Goal: Task Accomplishment & Management: Complete application form

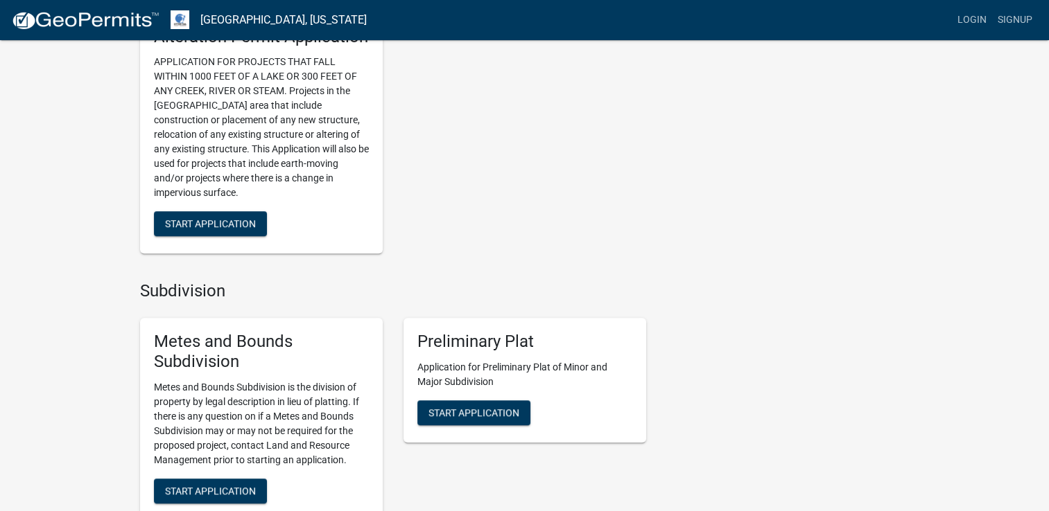
scroll to position [1053, 0]
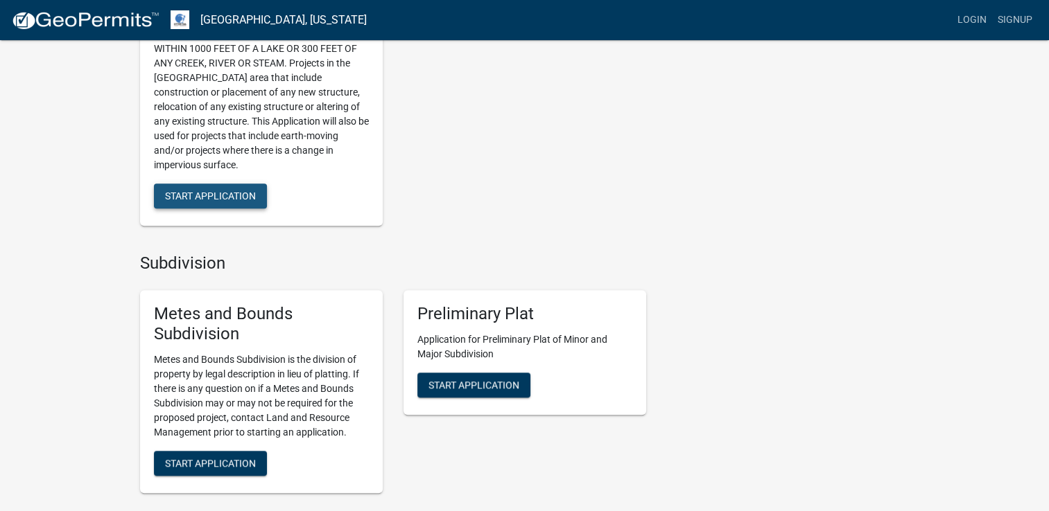
click at [212, 191] on span "Start Application" at bounding box center [210, 196] width 91 height 11
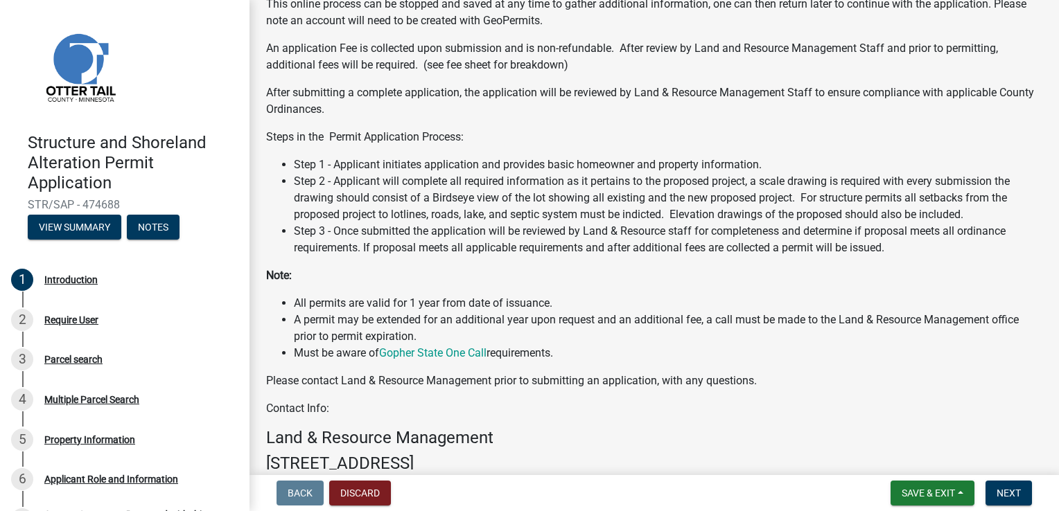
scroll to position [211, 0]
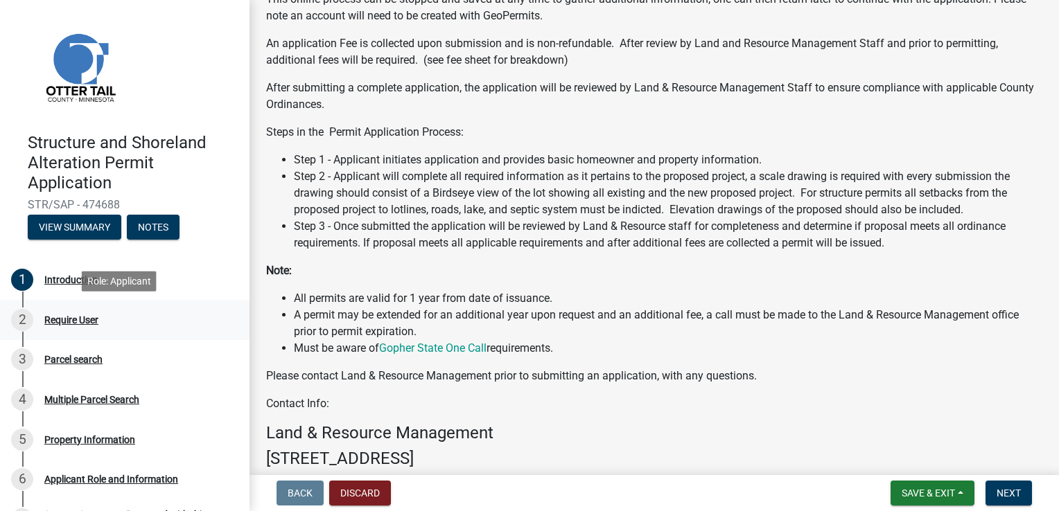
click at [80, 319] on div "Require User" at bounding box center [71, 320] width 54 height 10
click at [70, 282] on div "Introduction" at bounding box center [70, 280] width 53 height 10
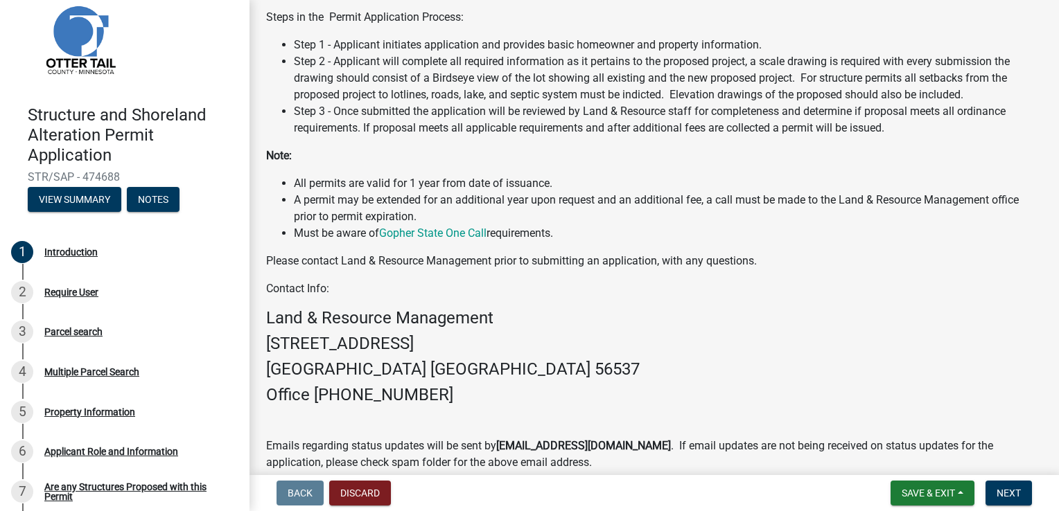
scroll to position [369, 0]
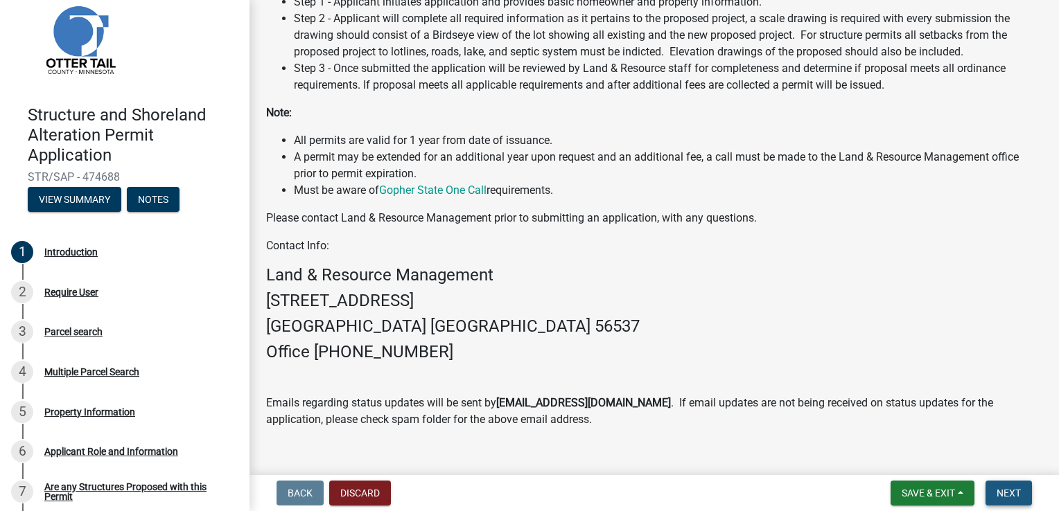
click at [1015, 498] on span "Next" at bounding box center [1009, 493] width 24 height 11
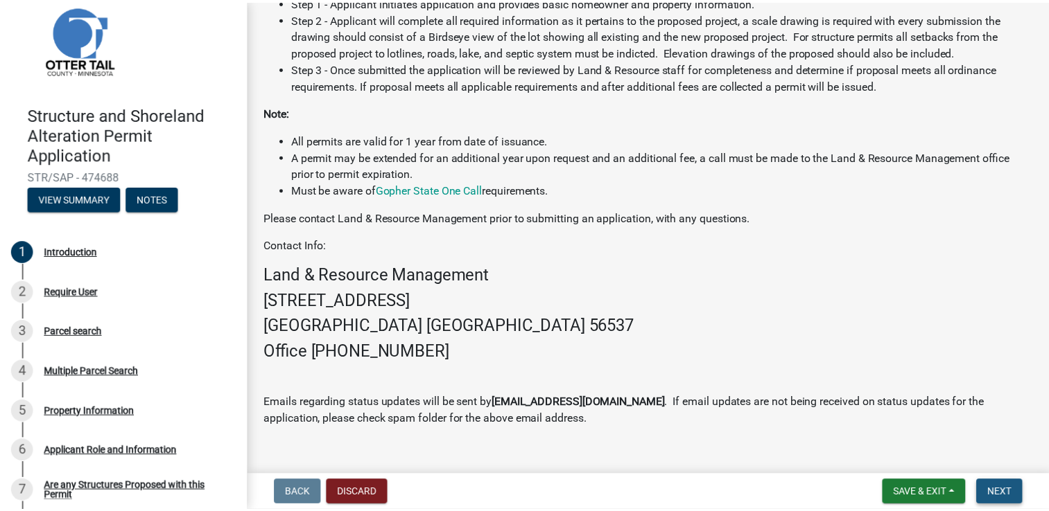
scroll to position [0, 0]
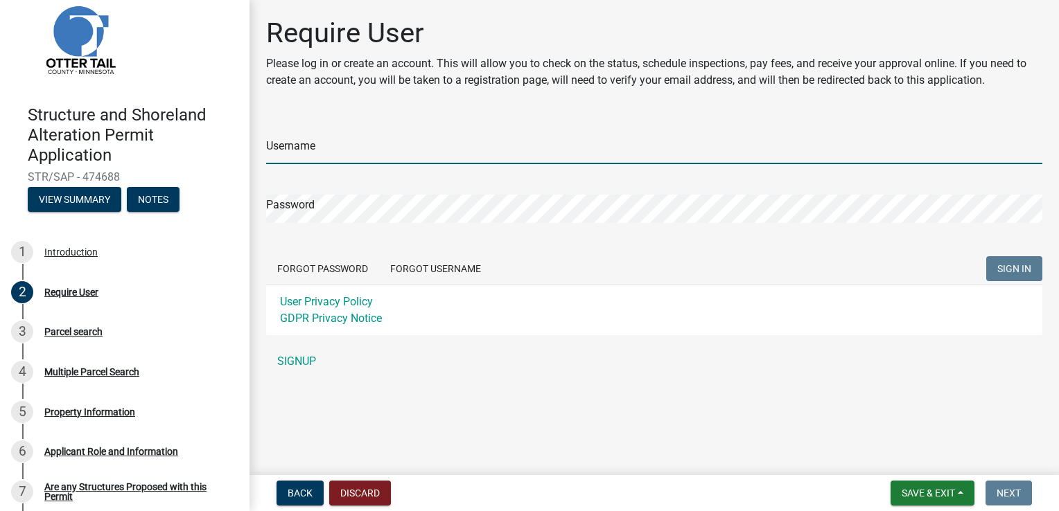
click at [289, 148] on input "Username" at bounding box center [654, 150] width 776 height 28
type input "[PERSON_NAME]"
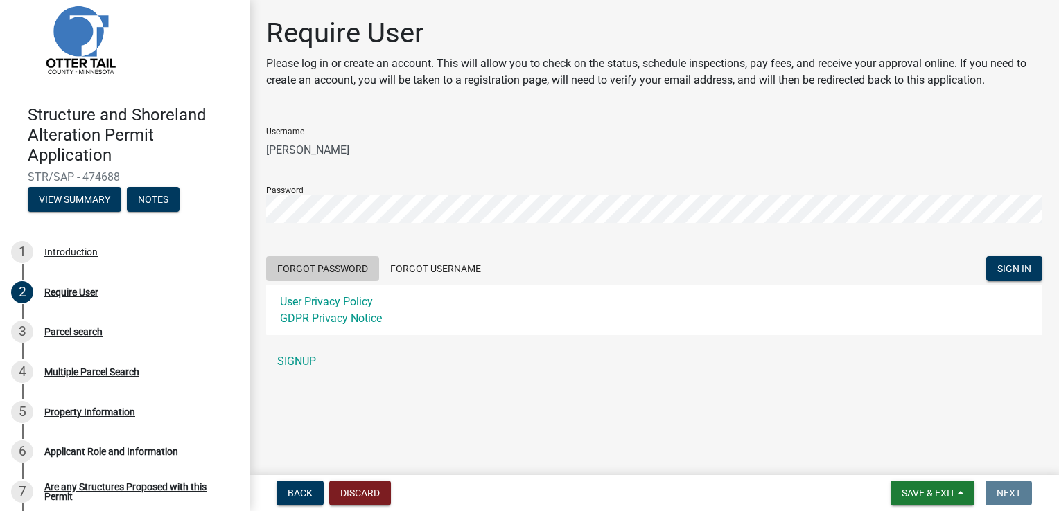
click at [326, 263] on button "Forgot Password" at bounding box center [322, 268] width 113 height 25
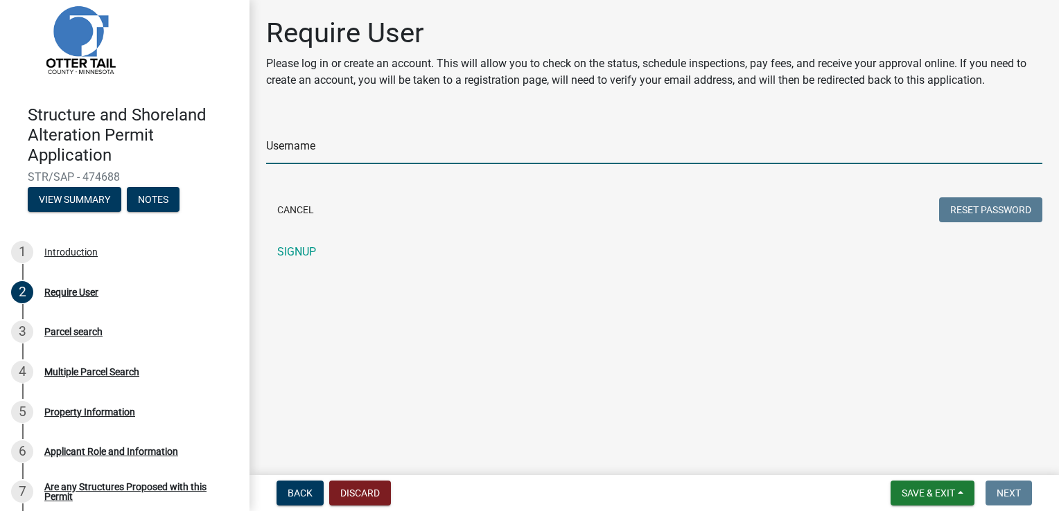
click at [292, 150] on input "Username" at bounding box center [654, 150] width 776 height 28
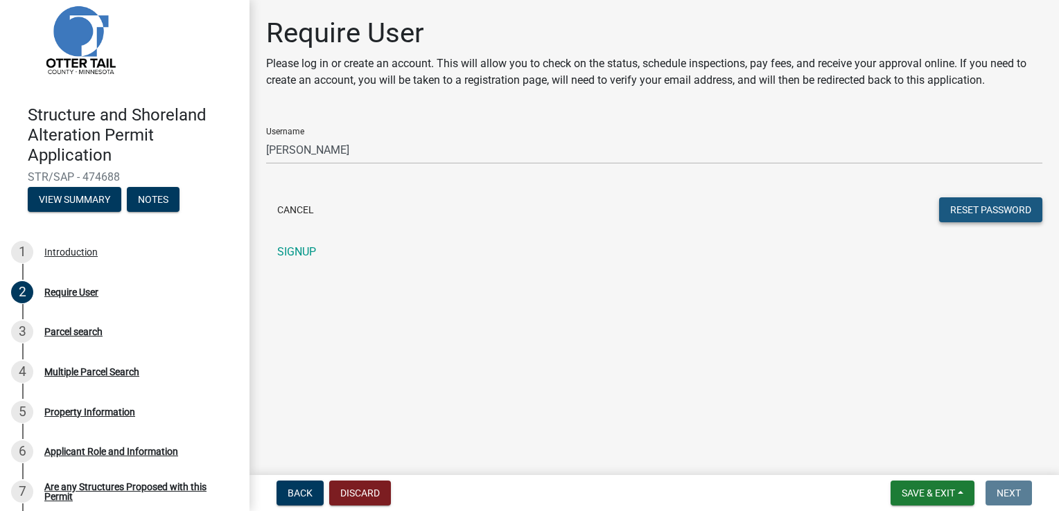
click at [970, 212] on button "Reset Password" at bounding box center [990, 210] width 103 height 25
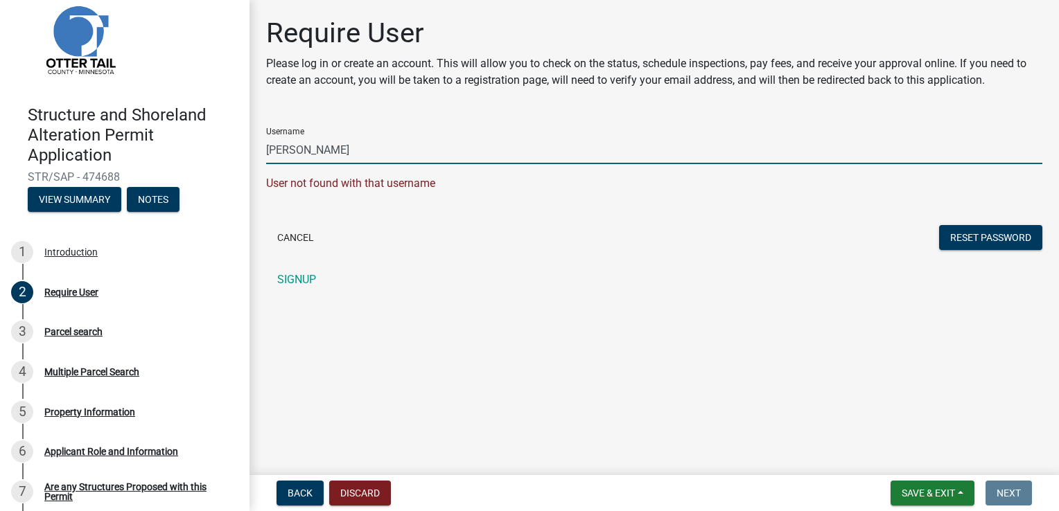
click at [332, 151] on input "[PERSON_NAME]" at bounding box center [654, 150] width 776 height 28
type input "D"
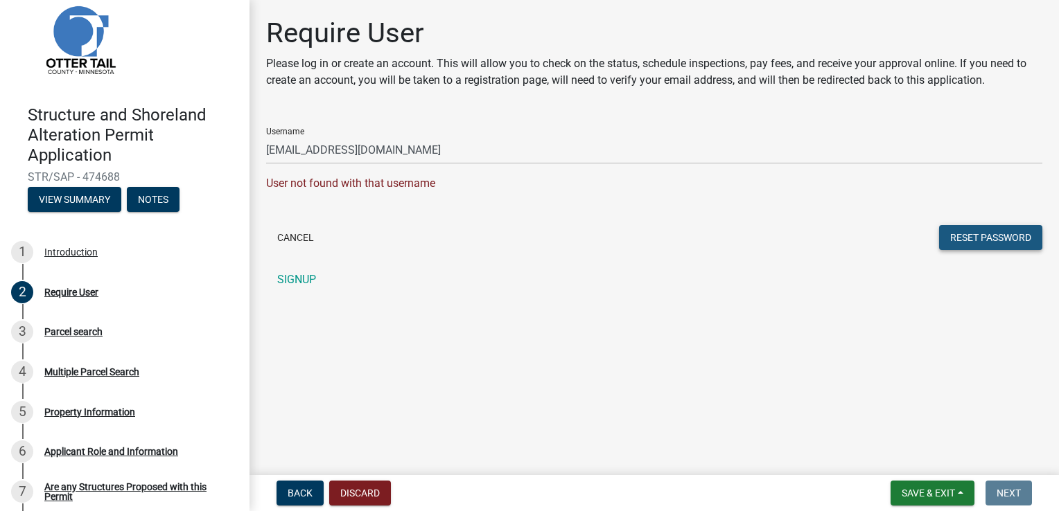
click at [968, 239] on button "Reset Password" at bounding box center [990, 237] width 103 height 25
click at [971, 230] on button "Reset Password" at bounding box center [990, 237] width 103 height 25
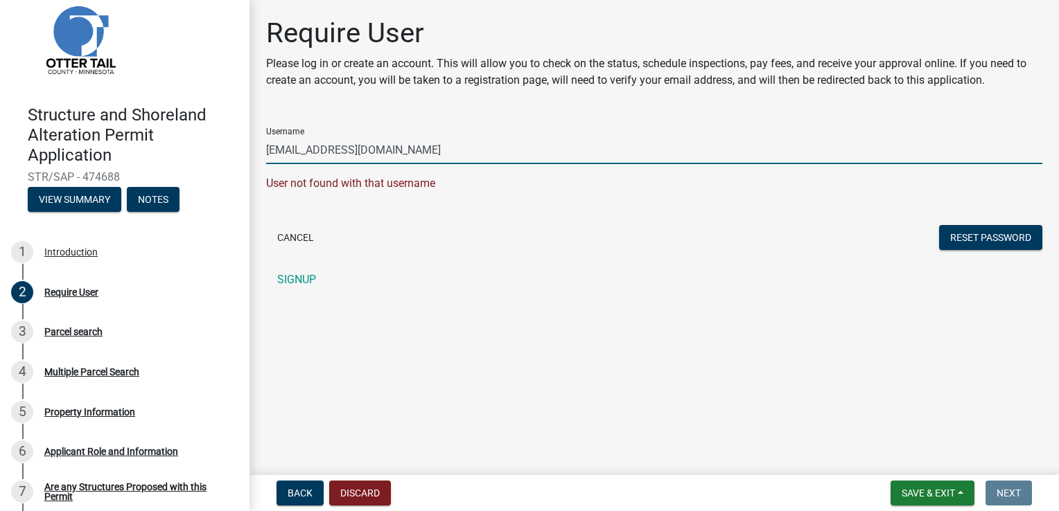
click at [416, 151] on input "[EMAIL_ADDRESS][DOMAIN_NAME]" at bounding box center [654, 150] width 776 height 28
type input "d"
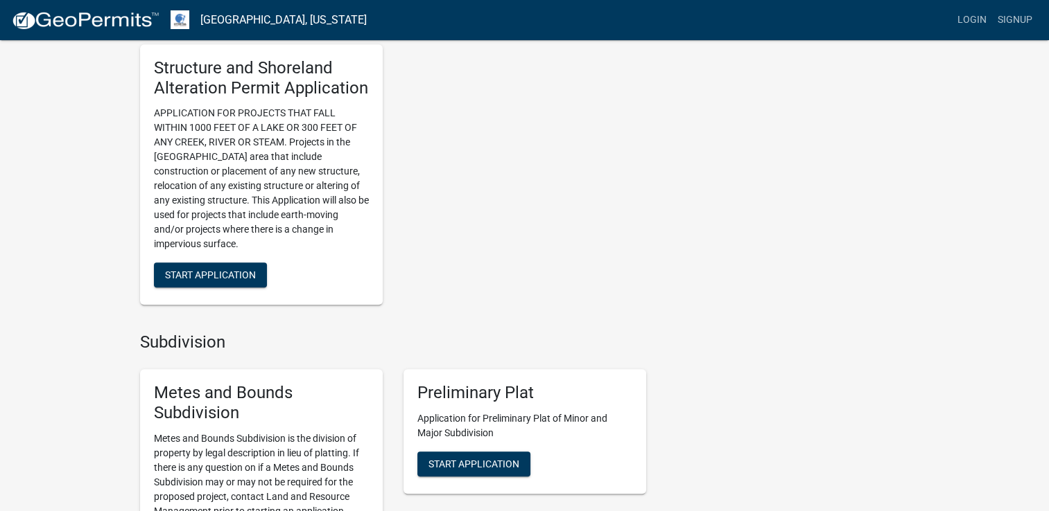
scroll to position [998, 0]
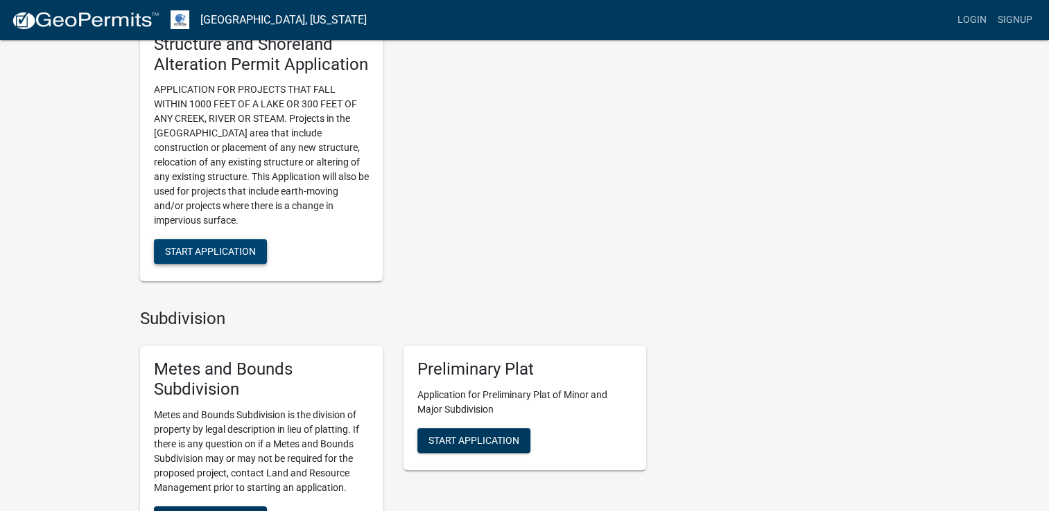
click at [224, 248] on span "Start Application" at bounding box center [210, 251] width 91 height 11
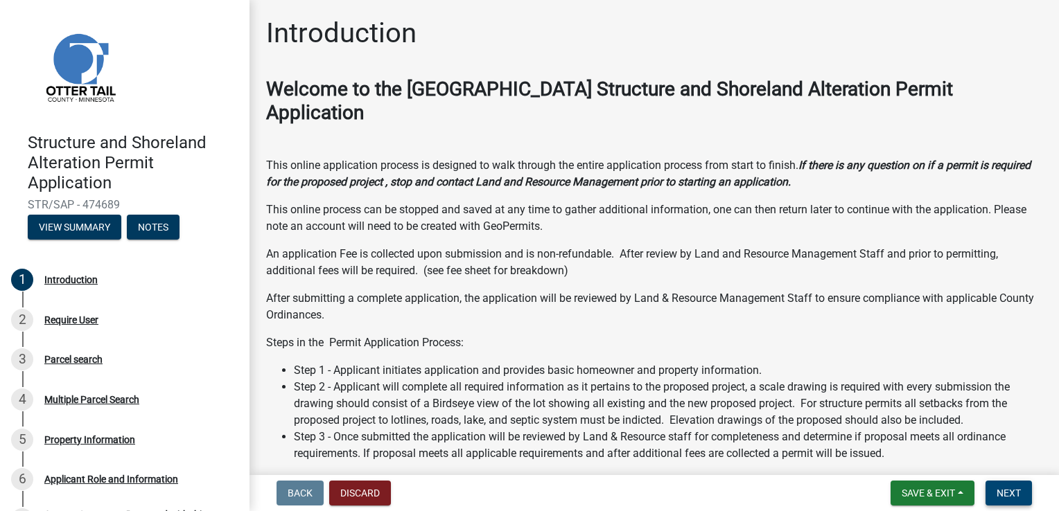
click at [998, 493] on span "Next" at bounding box center [1009, 493] width 24 height 11
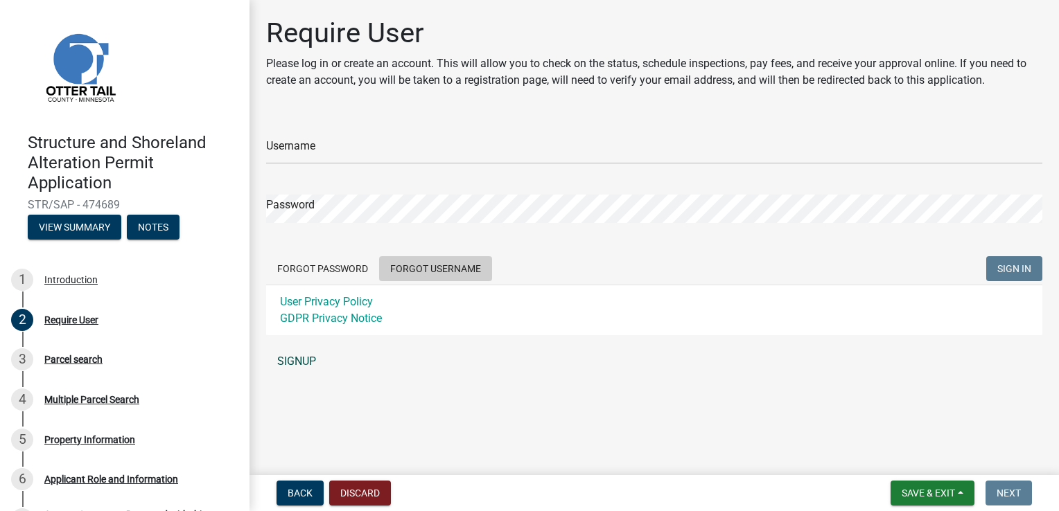
drag, startPoint x: 452, startPoint y: 265, endPoint x: 469, endPoint y: 262, distance: 17.0
click at [469, 262] on button "Forgot Username" at bounding box center [435, 268] width 113 height 25
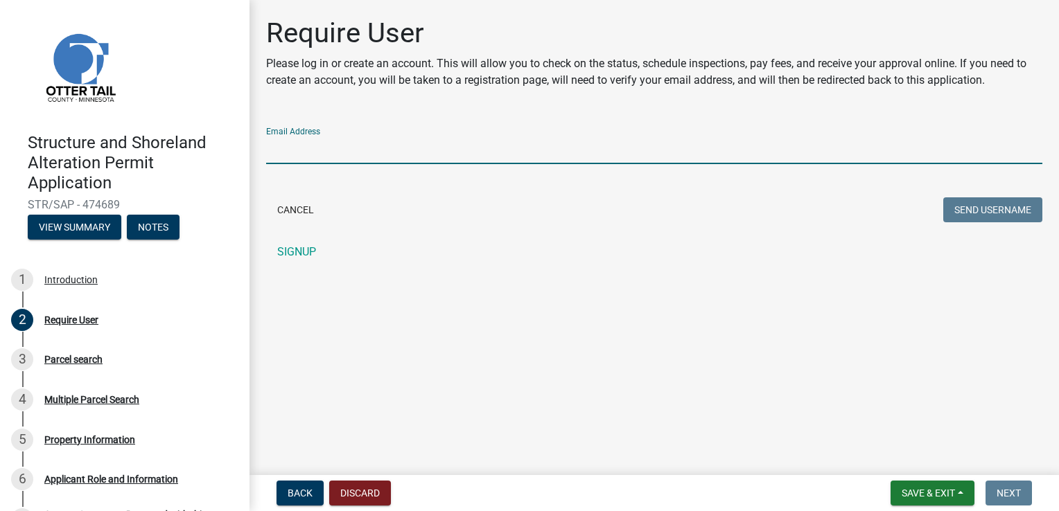
click at [284, 141] on input "Email Address" at bounding box center [654, 150] width 776 height 28
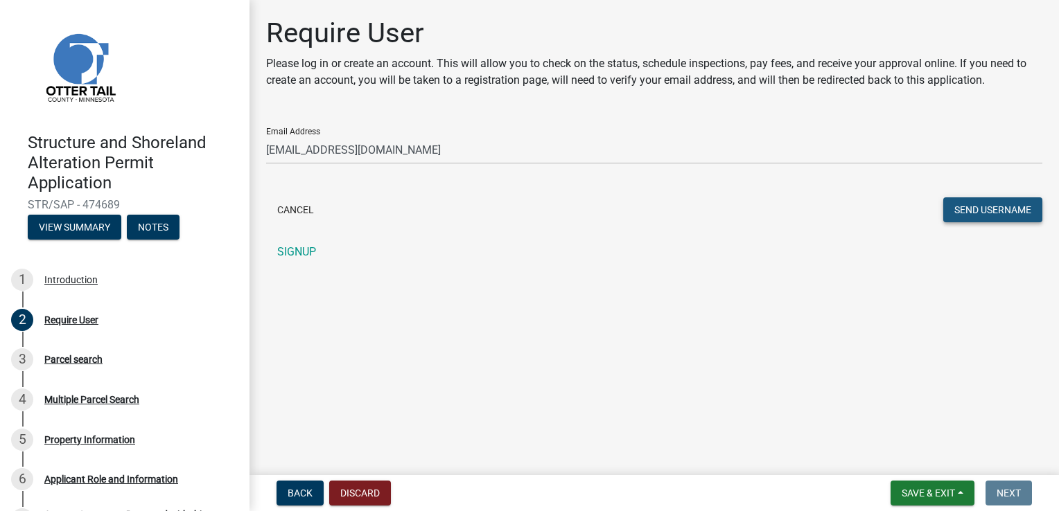
click at [975, 204] on button "Send Username" at bounding box center [992, 210] width 99 height 25
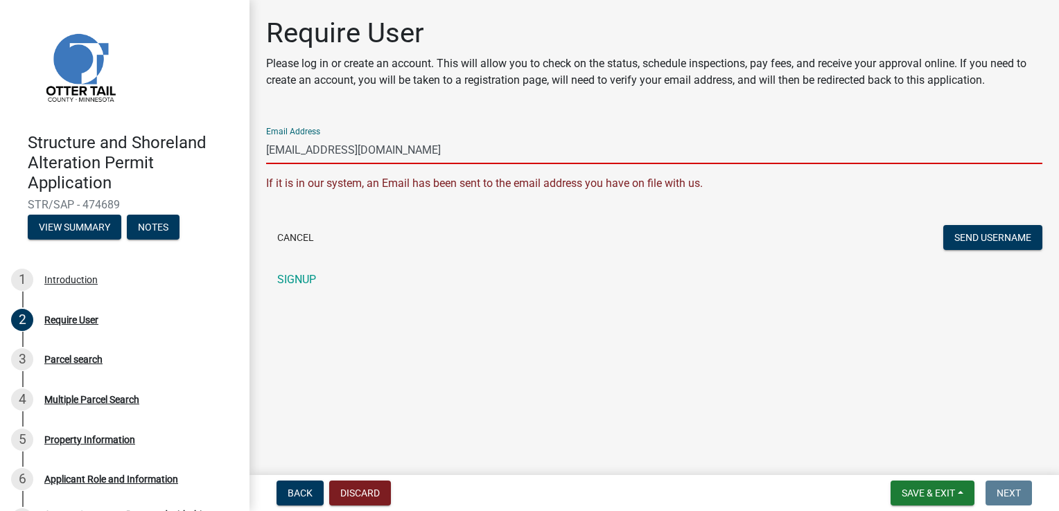
click at [414, 152] on input "[EMAIL_ADDRESS][DOMAIN_NAME]" at bounding box center [654, 150] width 776 height 28
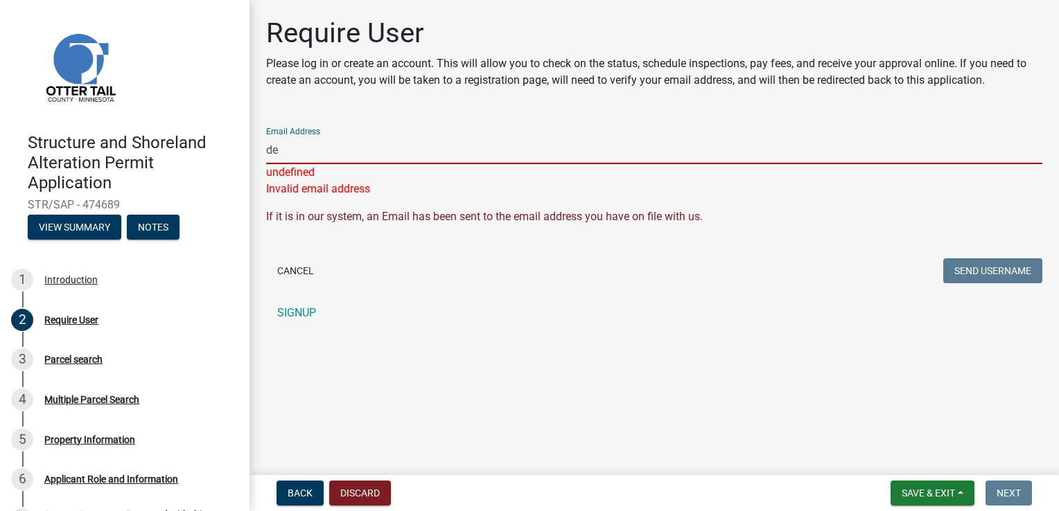
type input "d"
type input "dellakolpin"
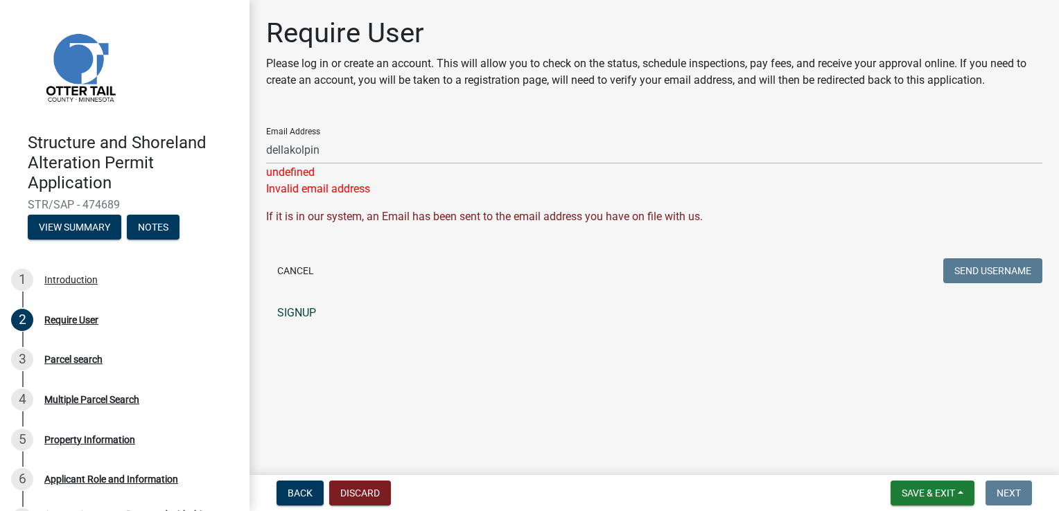
click at [635, 299] on link "SIGNUP" at bounding box center [654, 313] width 776 height 28
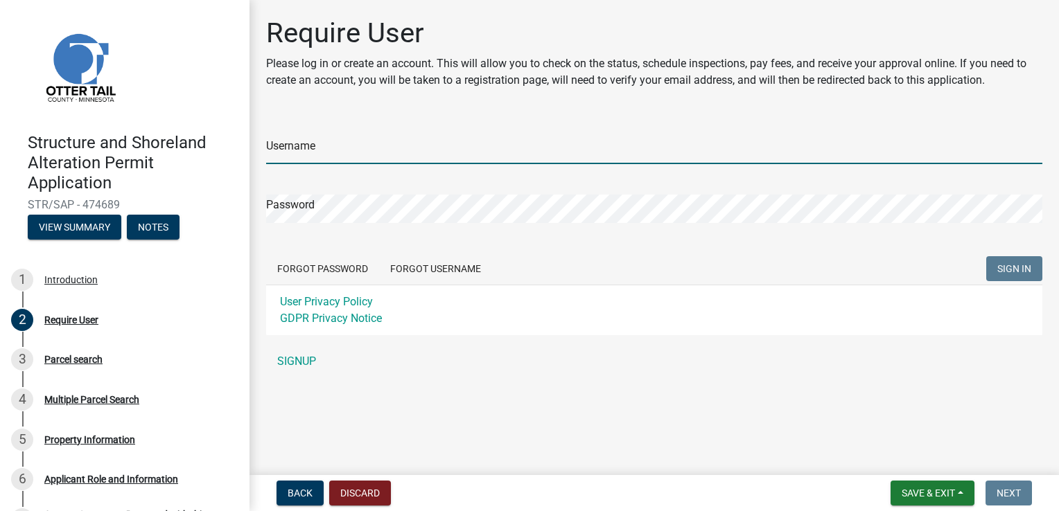
click at [301, 143] on input "Username" at bounding box center [654, 150] width 776 height 28
type input "dellakolpin"
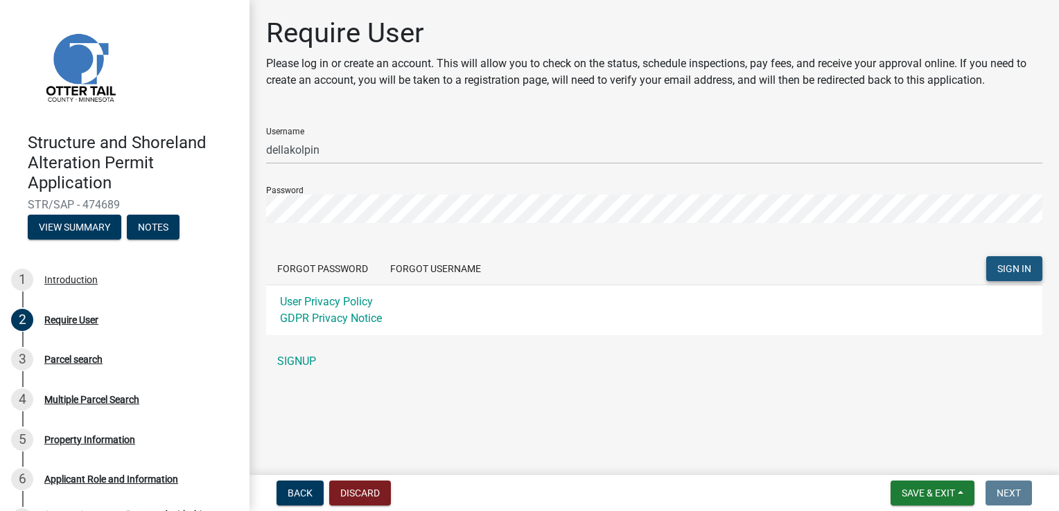
click at [1015, 265] on span "SIGN IN" at bounding box center [1014, 268] width 34 height 11
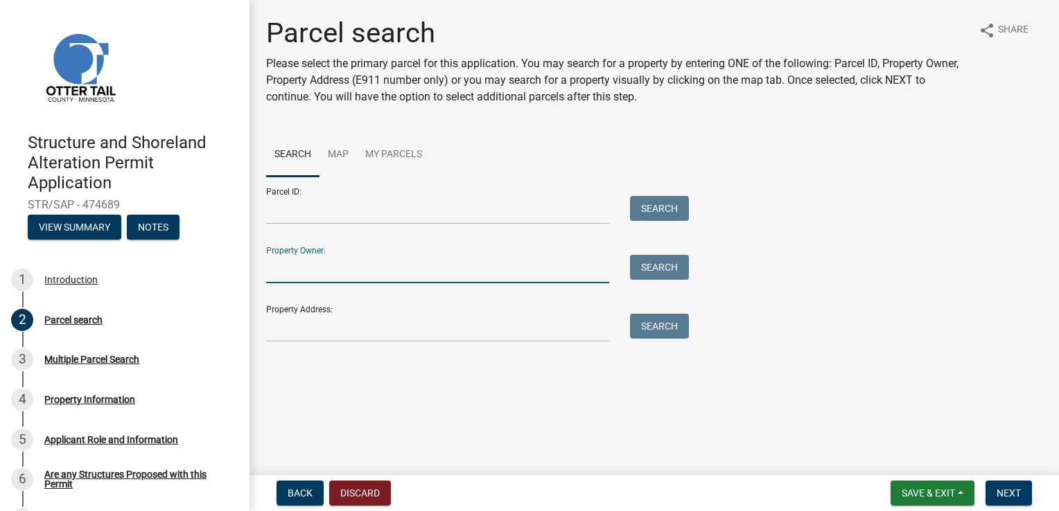
click at [288, 273] on input "Property Owner:" at bounding box center [437, 269] width 343 height 28
type input "[PERSON_NAME] and [PERSON_NAME]"
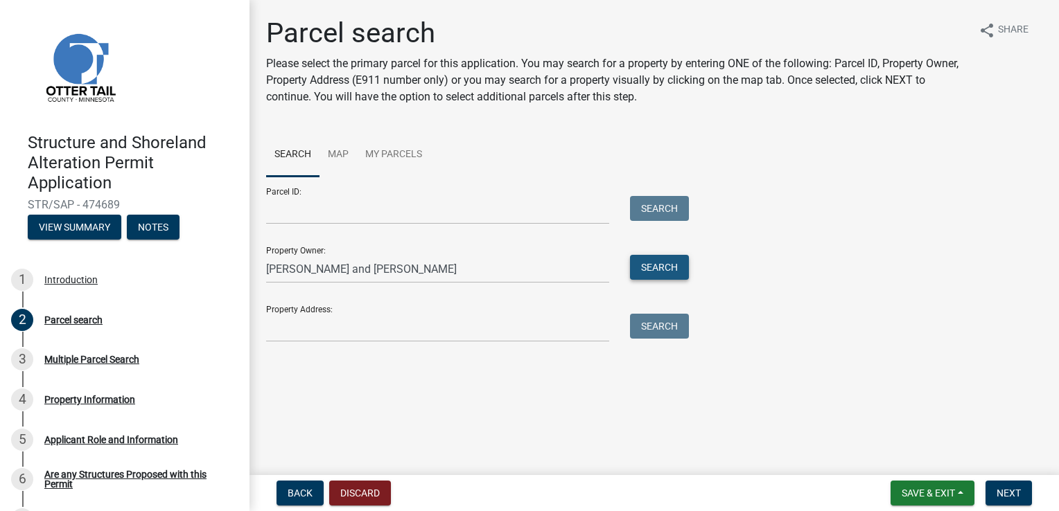
click at [663, 264] on button "Search" at bounding box center [659, 267] width 59 height 25
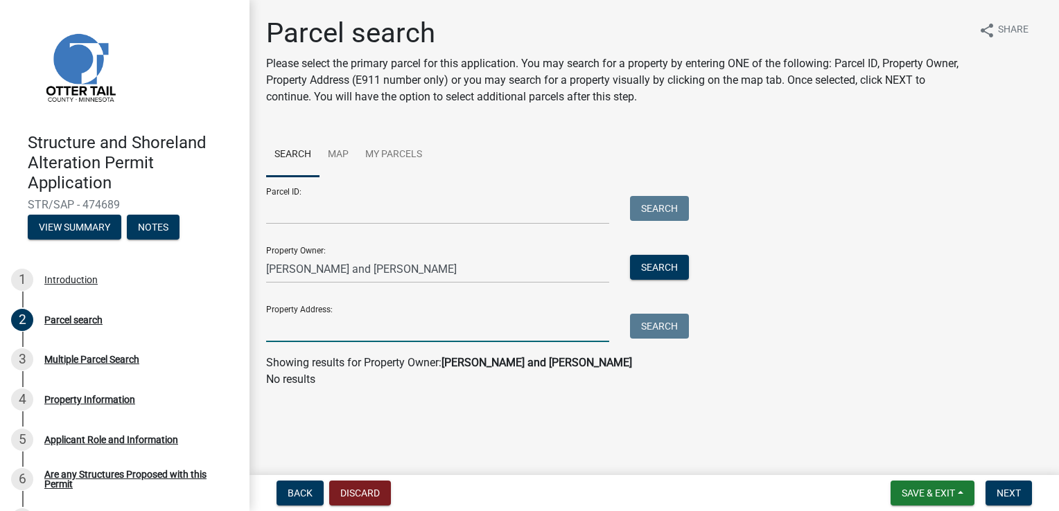
click at [285, 331] on input "Property Address:" at bounding box center [437, 328] width 343 height 28
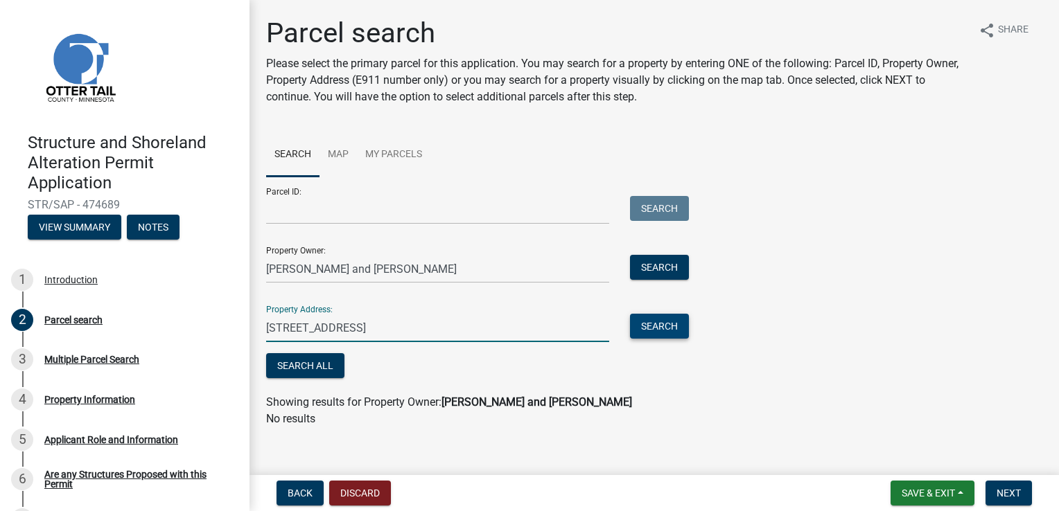
type input "[STREET_ADDRESS]"
click at [651, 323] on button "Search" at bounding box center [659, 326] width 59 height 25
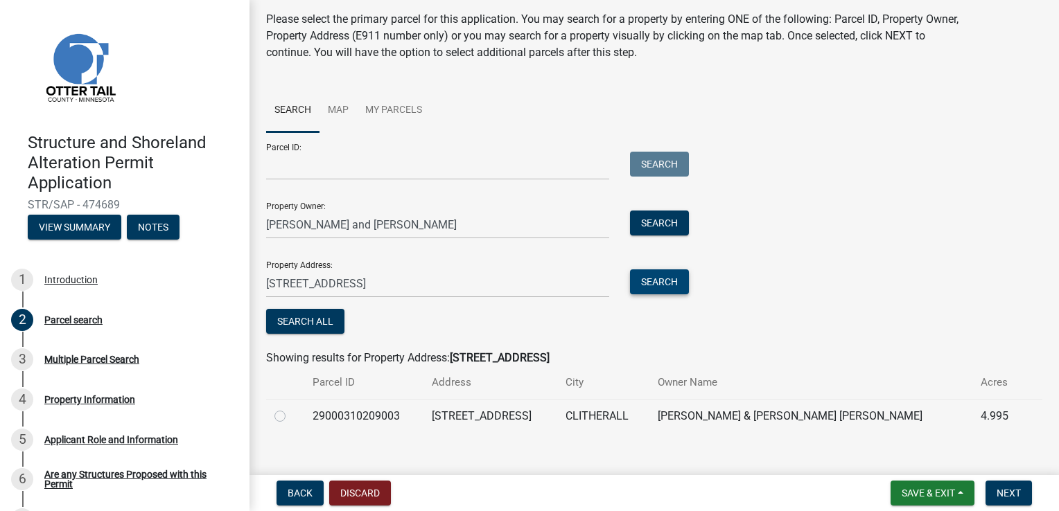
scroll to position [61, 0]
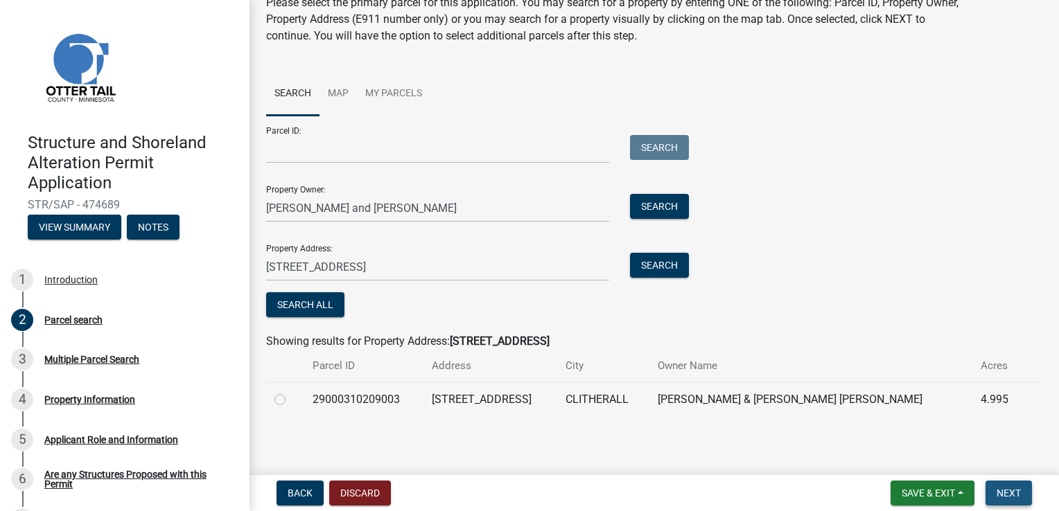
click at [1006, 489] on span "Next" at bounding box center [1009, 493] width 24 height 11
click at [291, 392] on label at bounding box center [291, 392] width 0 height 0
click at [291, 401] on input "radio" at bounding box center [295, 396] width 9 height 9
radio input "true"
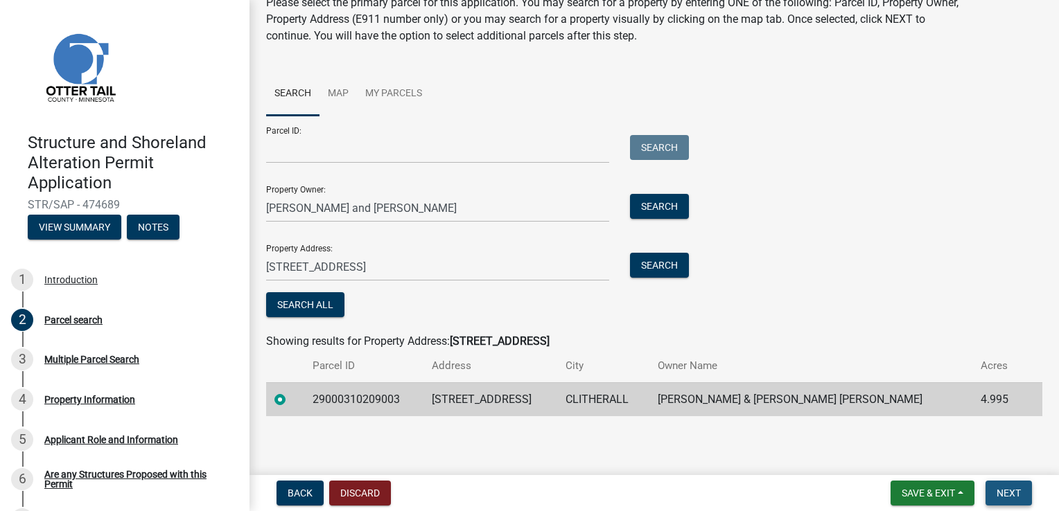
click at [1002, 490] on span "Next" at bounding box center [1009, 493] width 24 height 11
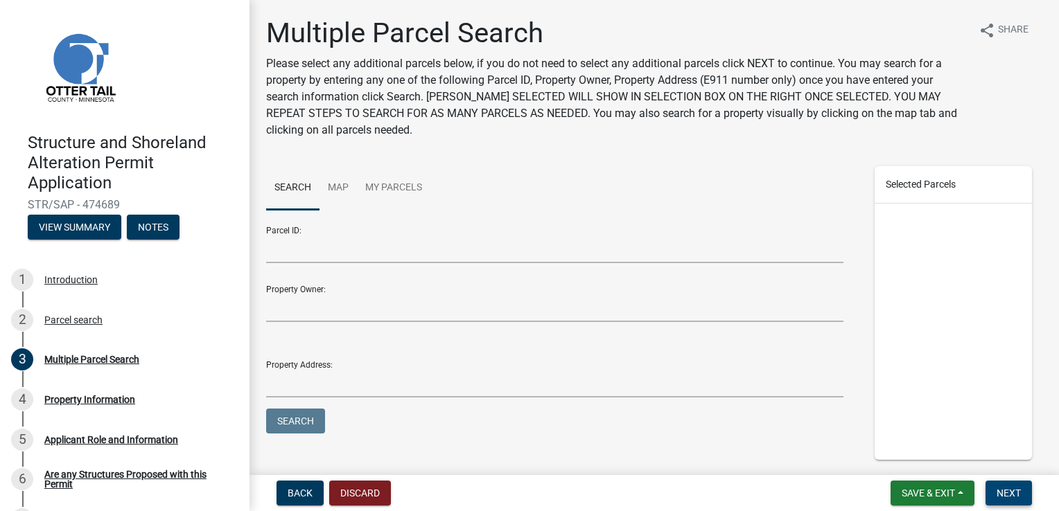
click at [1006, 492] on span "Next" at bounding box center [1009, 493] width 24 height 11
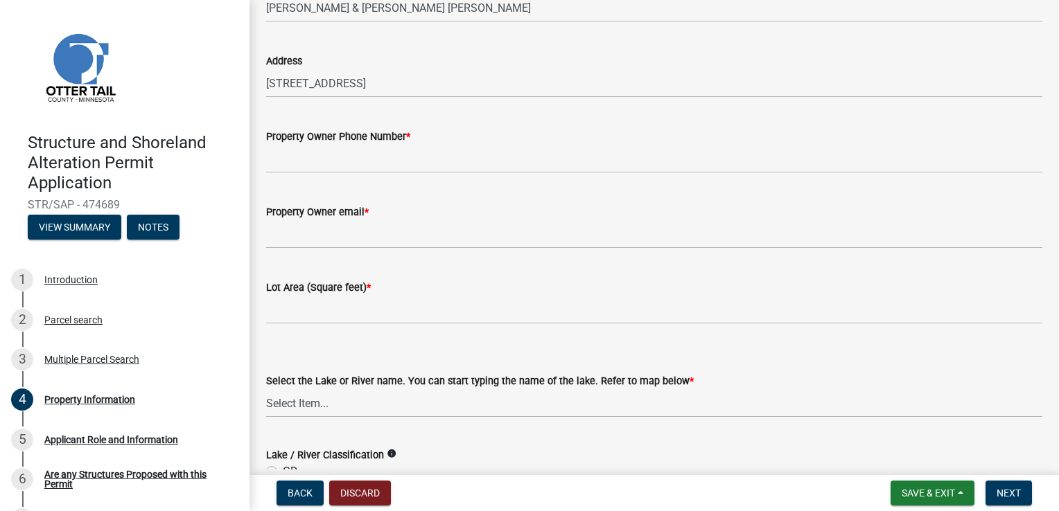
scroll to position [82, 0]
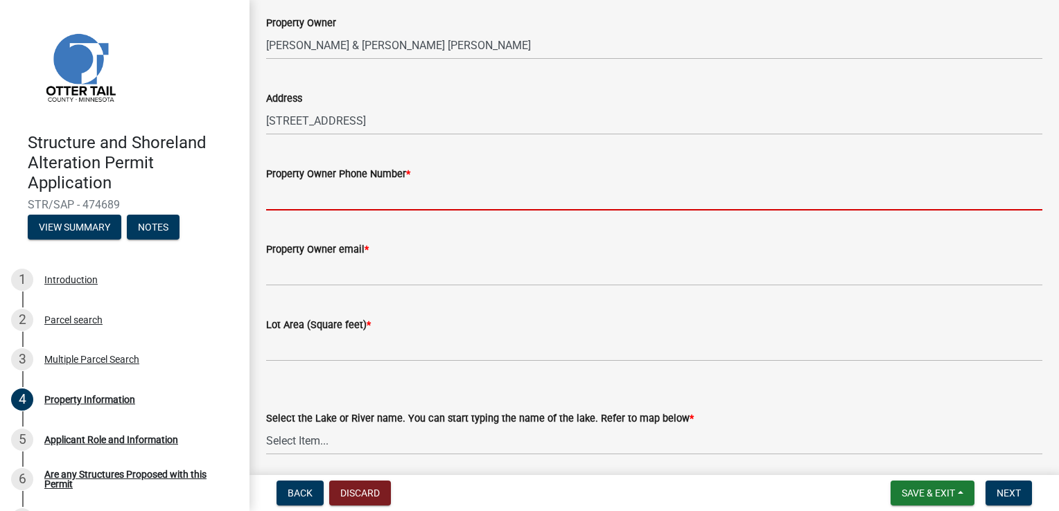
click at [297, 195] on input "Property Owner Phone Number *" at bounding box center [654, 196] width 776 height 28
type input "6128409801"
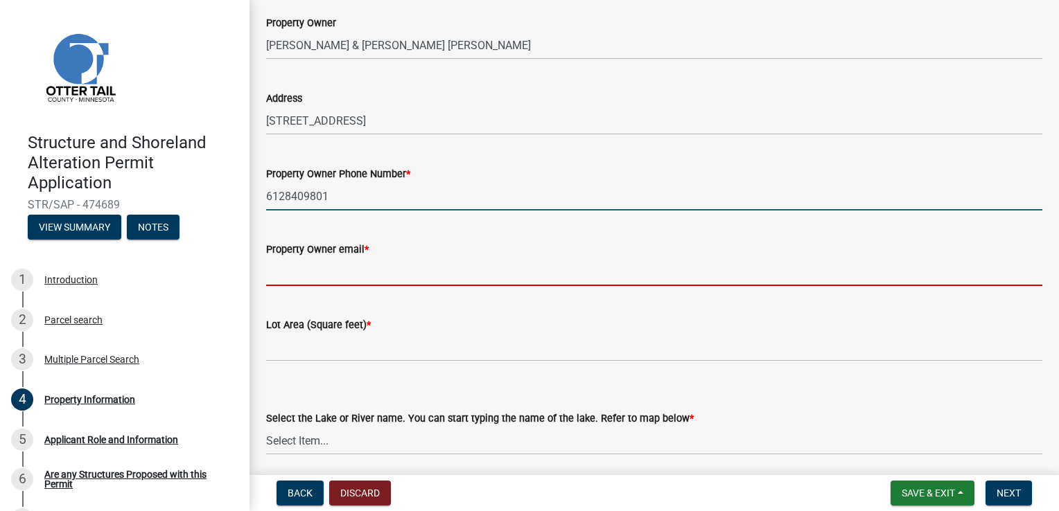
type input "[EMAIL_ADDRESS][DOMAIN_NAME]"
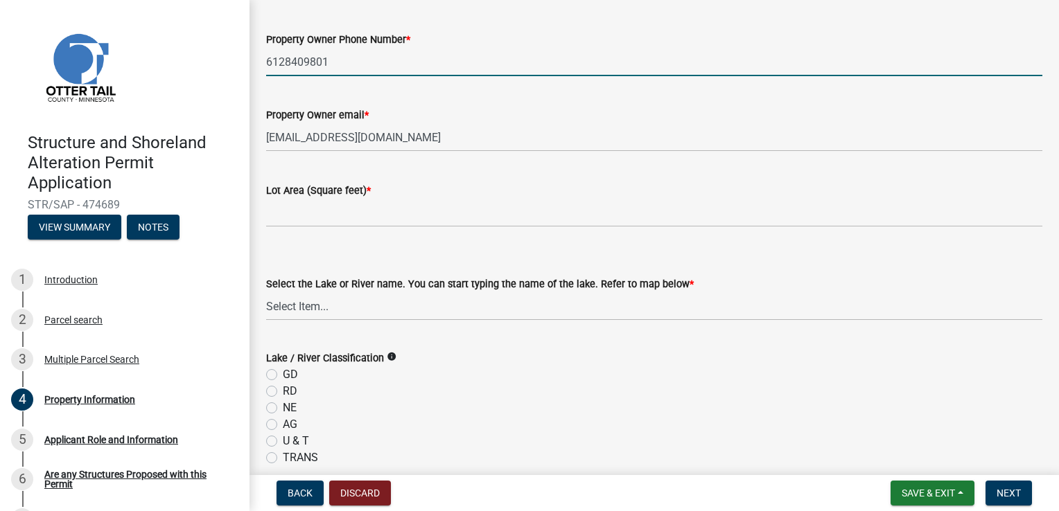
scroll to position [247, 0]
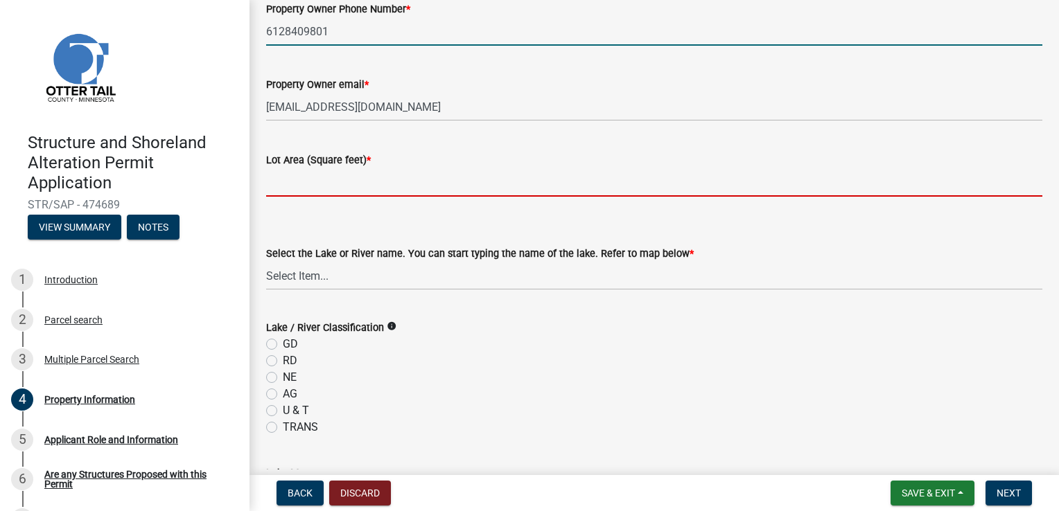
click at [299, 185] on input "text" at bounding box center [654, 182] width 776 height 28
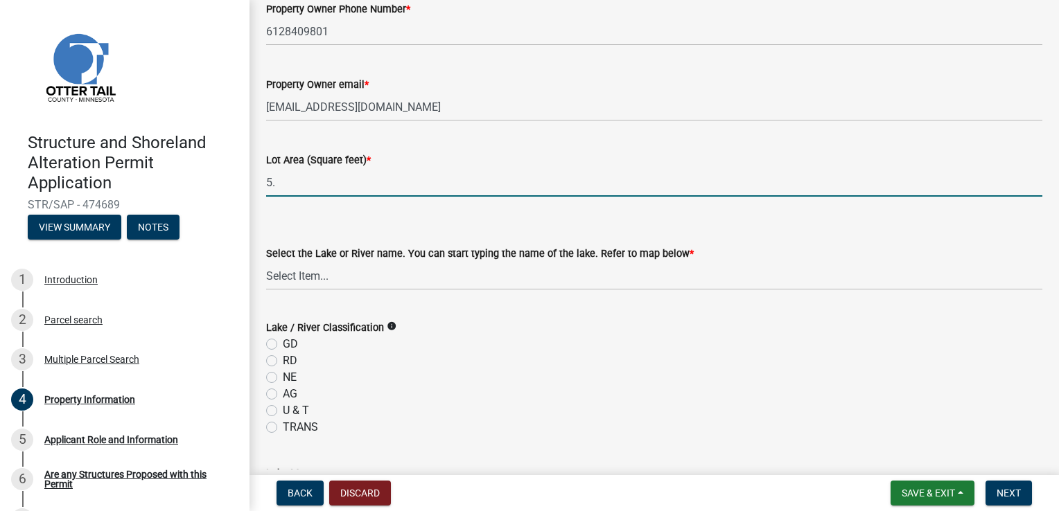
type input "5"
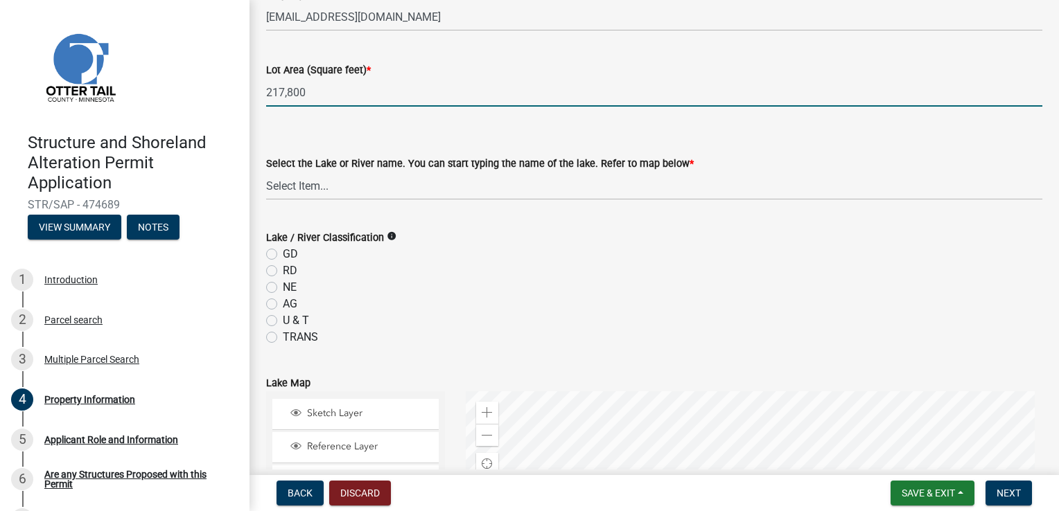
scroll to position [342, 0]
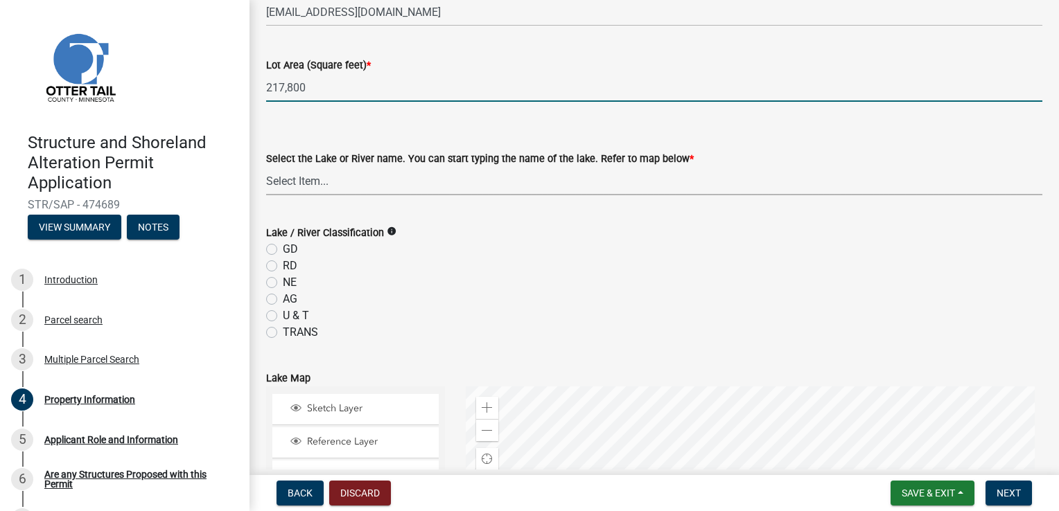
click at [307, 181] on select "Select Item... None Adley 56-031 Albert 56-118 Alfred 56-600 Alice 56-244 Alice…" at bounding box center [654, 181] width 776 height 28
type input "217800"
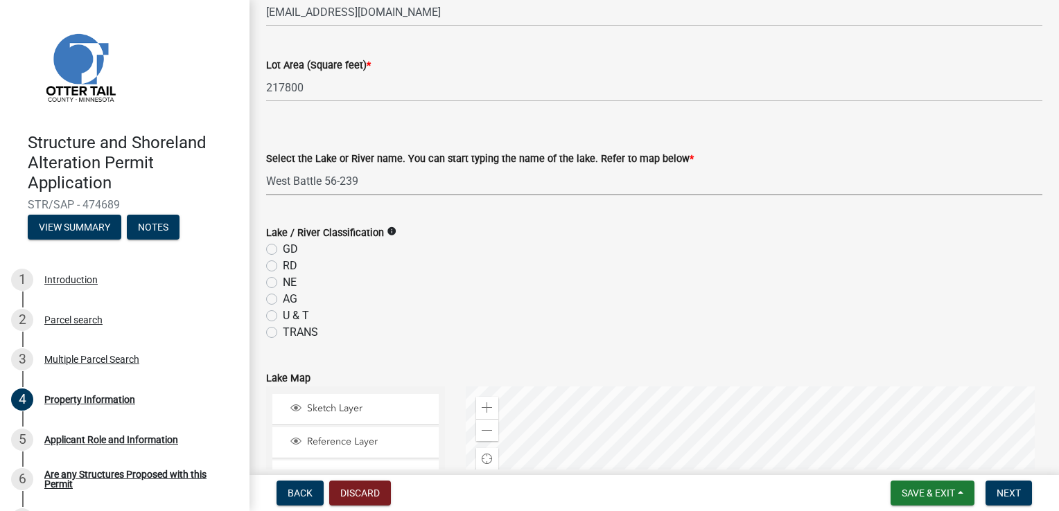
click at [266, 167] on select "Select Item... None Adley 56-031 Albert 56-118 Alfred 56-600 Alice 56-244 Alice…" at bounding box center [654, 181] width 776 height 28
select select "4e1281d9-a122-458a-80e3-8ca1aefebfd7"
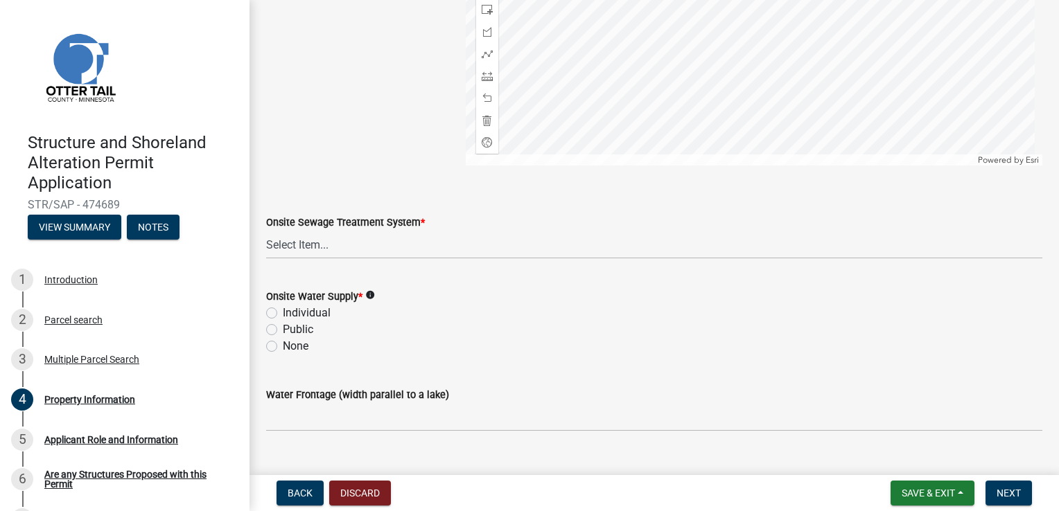
scroll to position [937, 0]
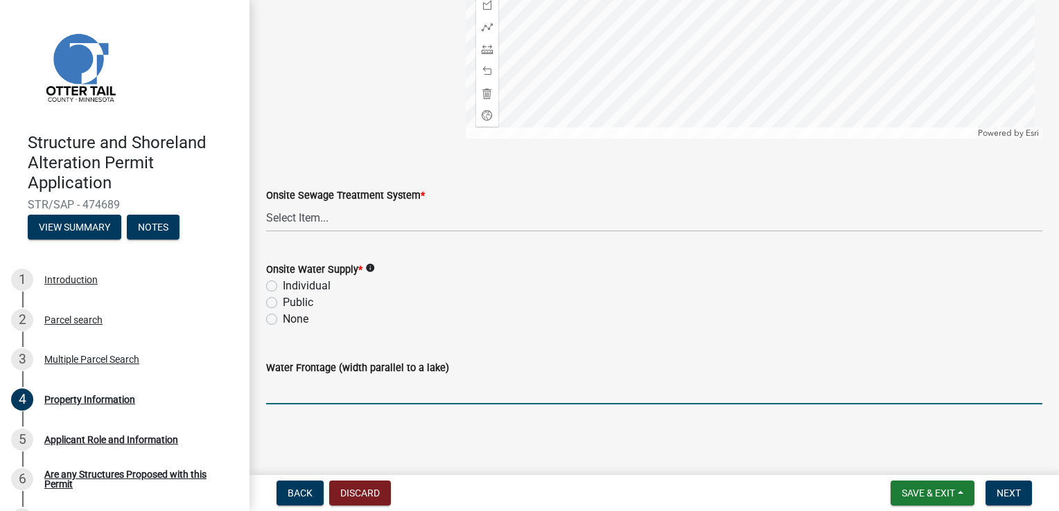
click at [299, 390] on input "Water Frontage (width parallel to a lake)" at bounding box center [654, 390] width 776 height 28
type input "140"
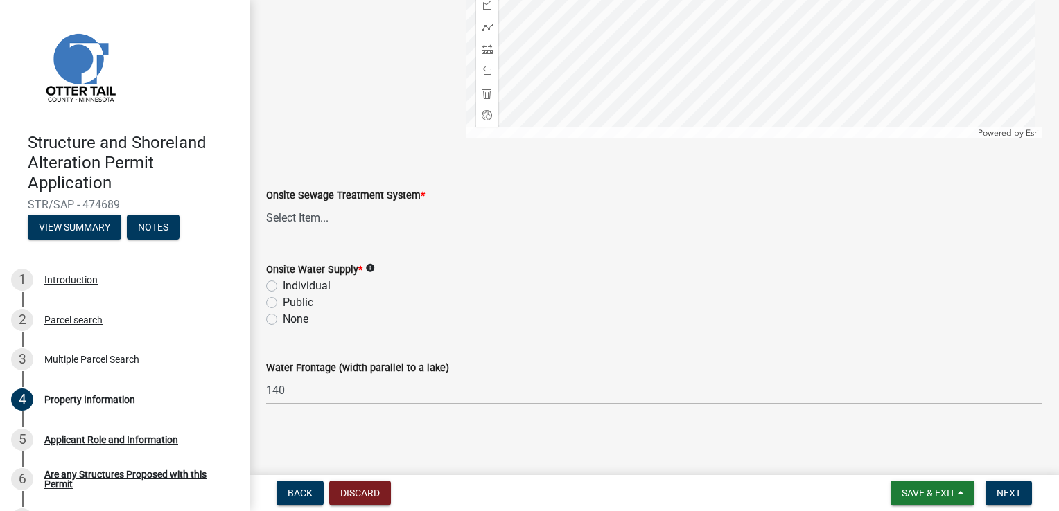
click at [283, 286] on label "Individual" at bounding box center [307, 286] width 48 height 17
click at [283, 286] on input "Individual" at bounding box center [287, 282] width 9 height 9
radio input "true"
click at [297, 212] on select "Select Item... L&R Certificate of Compliance within 5yrs Compliance Inspection …" at bounding box center [654, 218] width 776 height 28
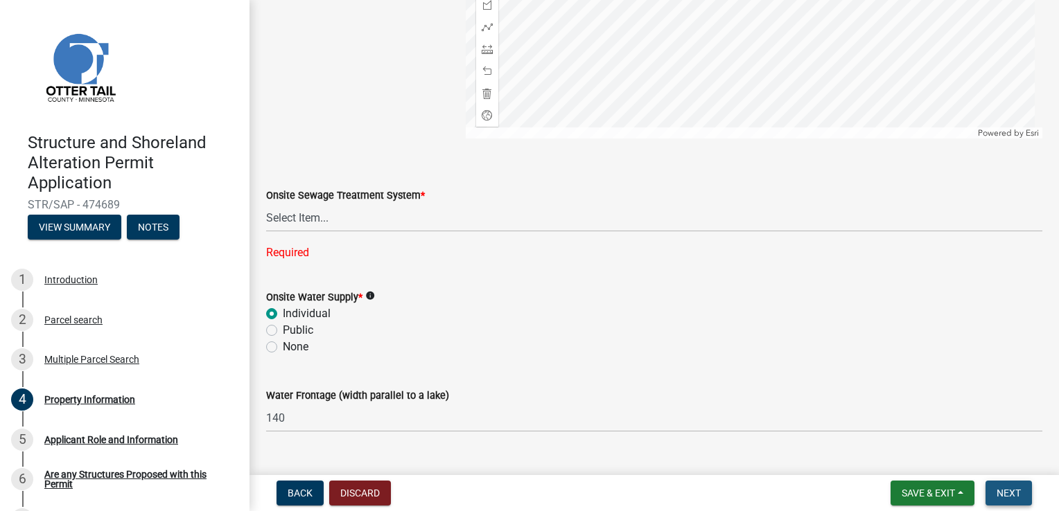
click at [1001, 497] on span "Next" at bounding box center [1009, 493] width 24 height 11
click at [292, 220] on select "Select Item... L&R Certificate of Compliance within 5yrs Compliance Inspection …" at bounding box center [654, 218] width 776 height 28
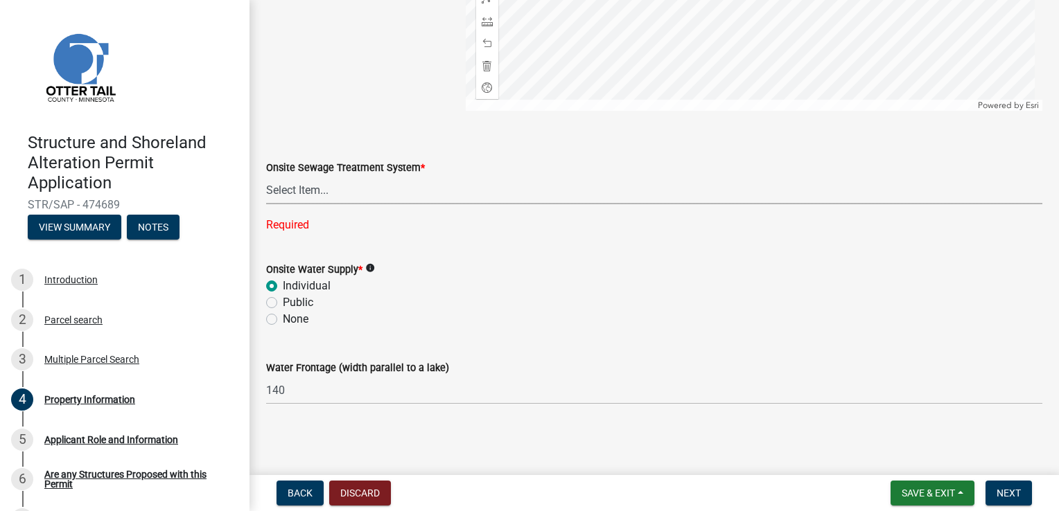
click at [294, 189] on select "Select Item... L&R Certificate of Compliance within 5yrs Compliance Inspection …" at bounding box center [654, 190] width 776 height 28
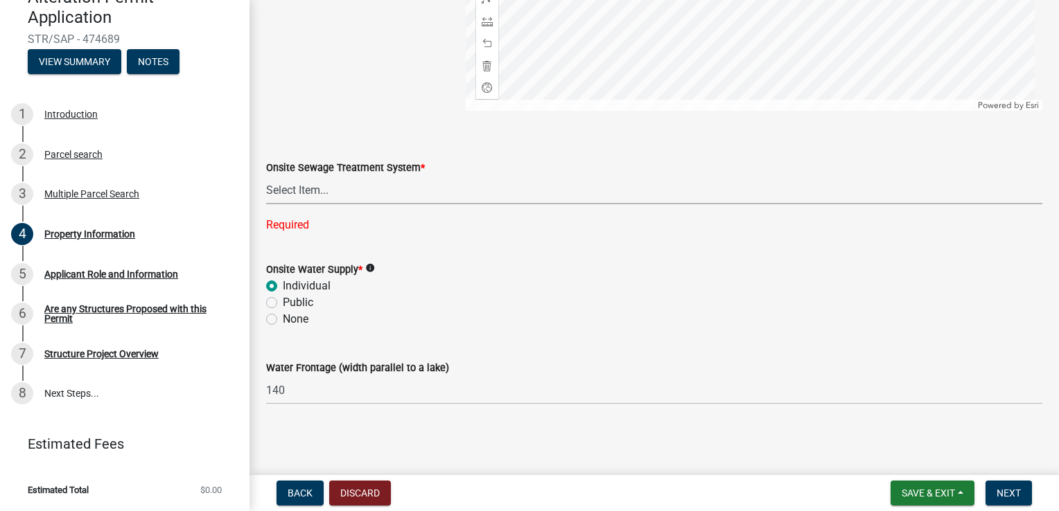
scroll to position [161, 0]
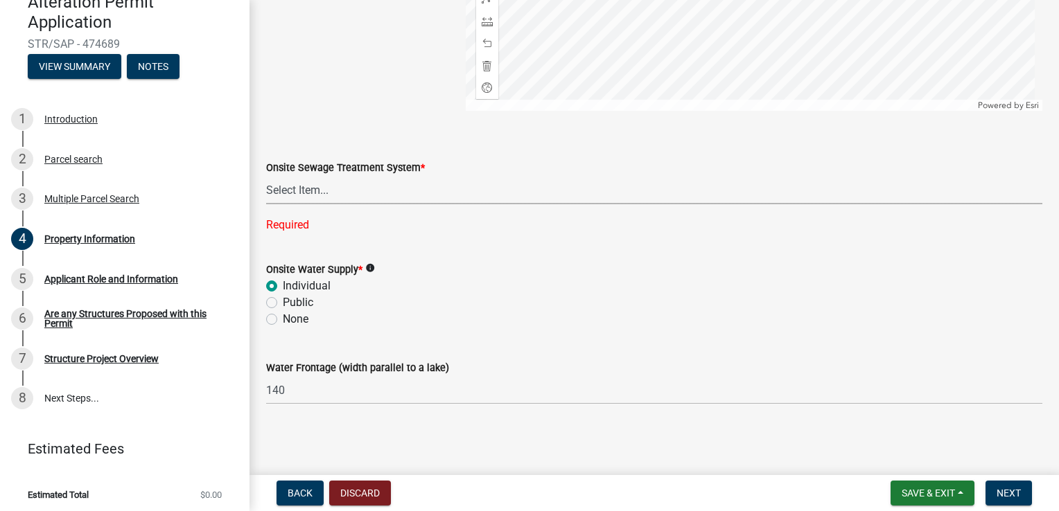
click at [286, 189] on select "Select Item... L&R Certificate of Compliance within 5yrs Compliance Inspection …" at bounding box center [654, 190] width 776 height 28
click at [266, 204] on select "Select Item... L&R Certificate of Compliance within 5yrs Compliance Inspection …" at bounding box center [654, 190] width 776 height 28
select select "9f52d7c9-96dd-4370-b810-ce091165f7c2"
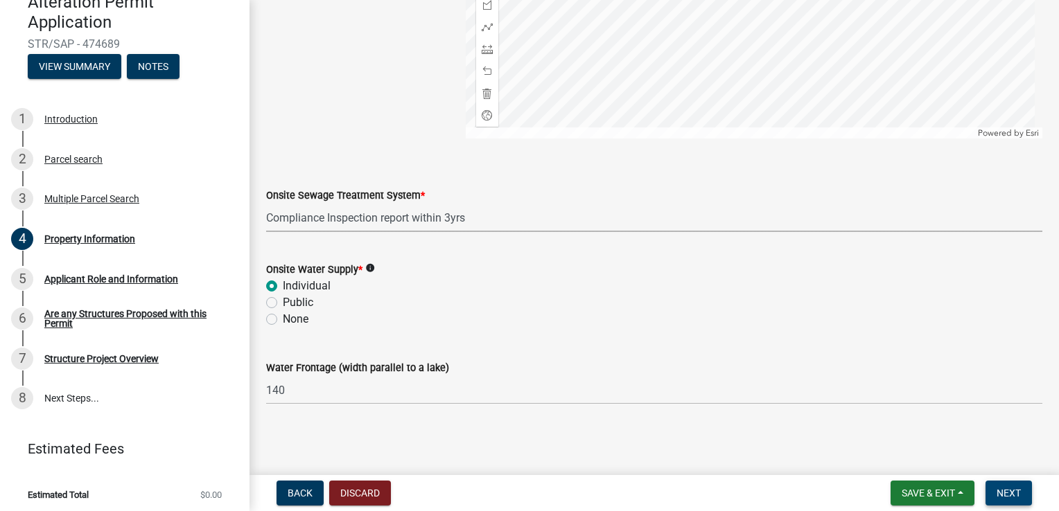
click at [1009, 492] on span "Next" at bounding box center [1009, 493] width 24 height 11
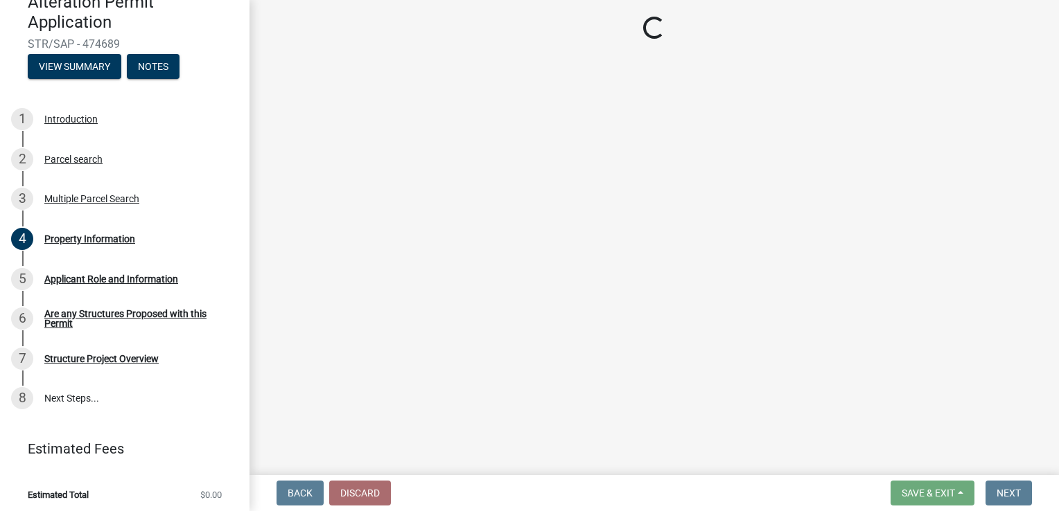
scroll to position [0, 0]
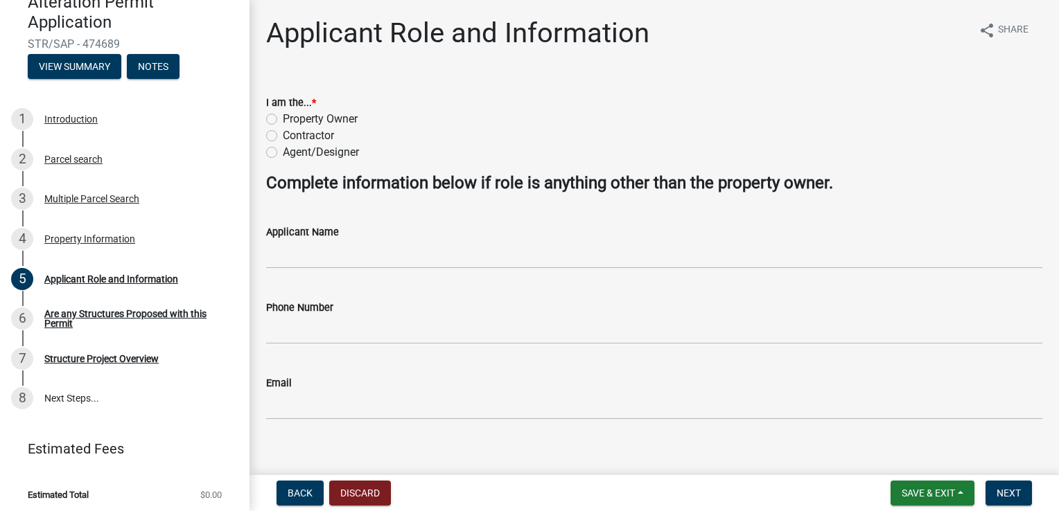
click at [283, 122] on label "Property Owner" at bounding box center [320, 119] width 75 height 17
click at [283, 120] on input "Property Owner" at bounding box center [287, 115] width 9 height 9
radio input "true"
click at [1013, 495] on span "Next" at bounding box center [1009, 493] width 24 height 11
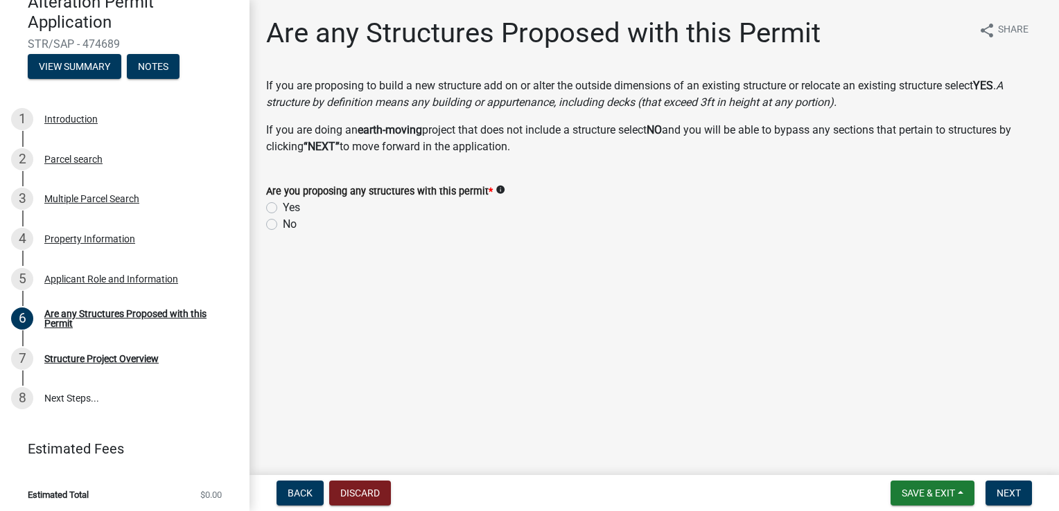
click at [283, 226] on label "No" at bounding box center [290, 224] width 14 height 17
click at [283, 225] on input "No" at bounding box center [287, 220] width 9 height 9
radio input "true"
click at [1008, 491] on span "Next" at bounding box center [1009, 493] width 24 height 11
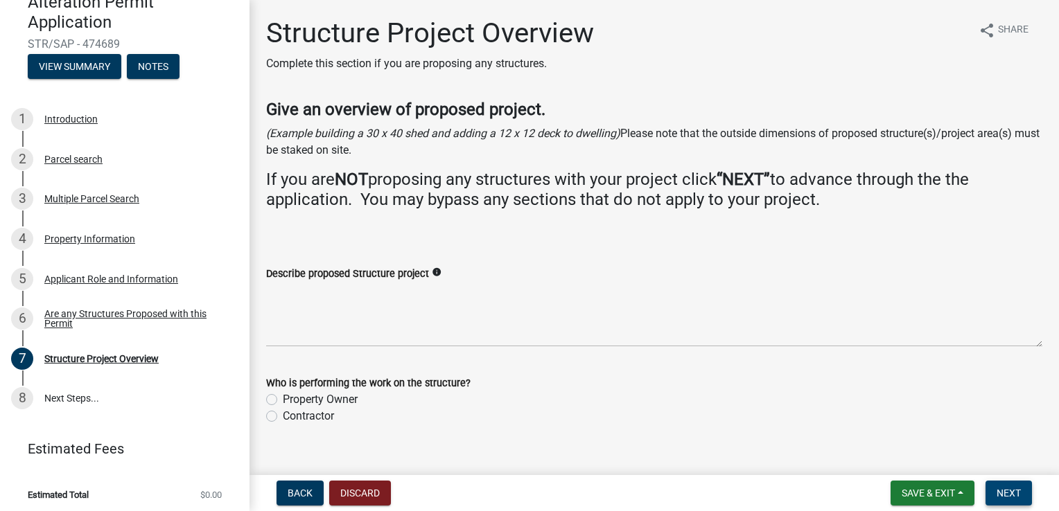
click at [1012, 489] on span "Next" at bounding box center [1009, 493] width 24 height 11
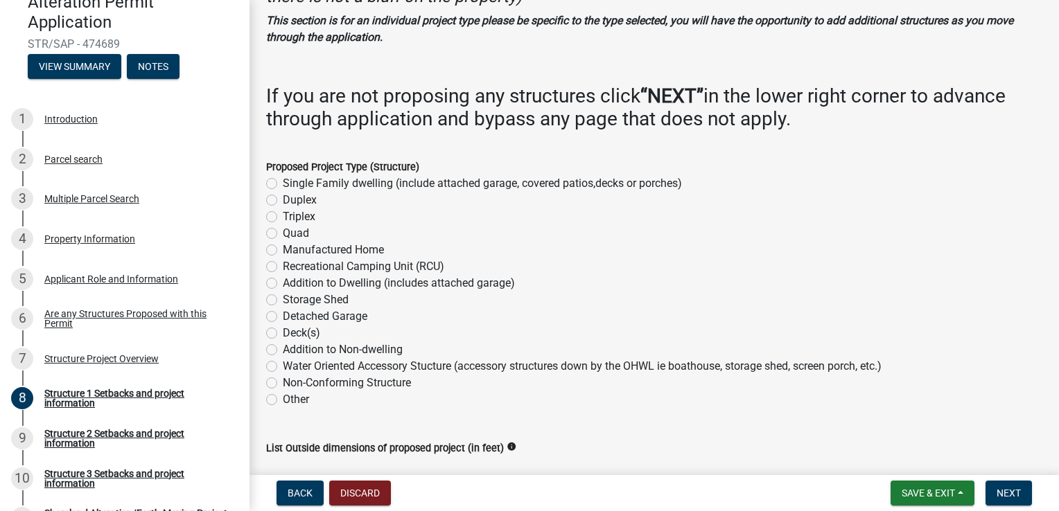
scroll to position [105, 0]
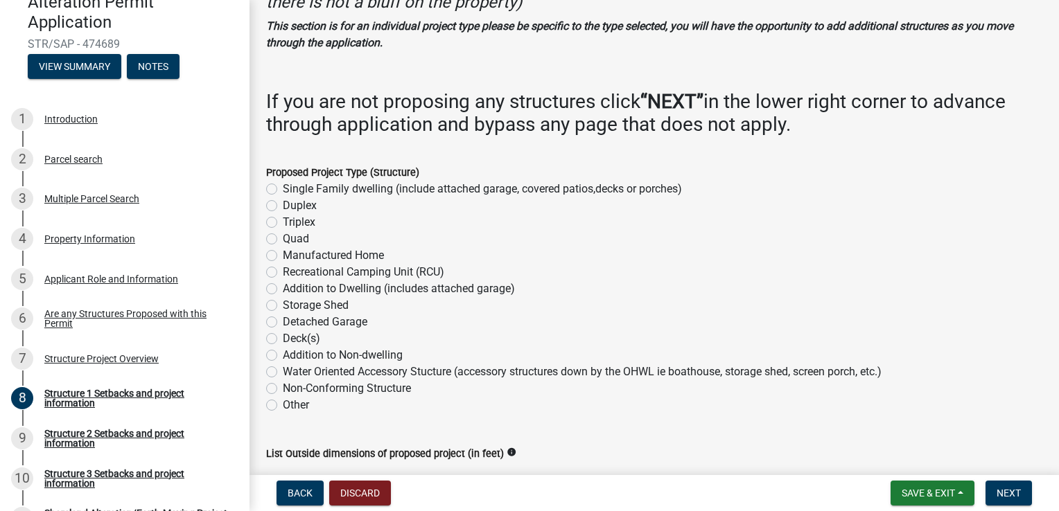
click at [283, 401] on label "Other" at bounding box center [296, 405] width 26 height 17
click at [283, 401] on input "Other" at bounding box center [287, 401] width 9 height 9
radio input "true"
click at [1005, 494] on span "Next" at bounding box center [1009, 493] width 24 height 11
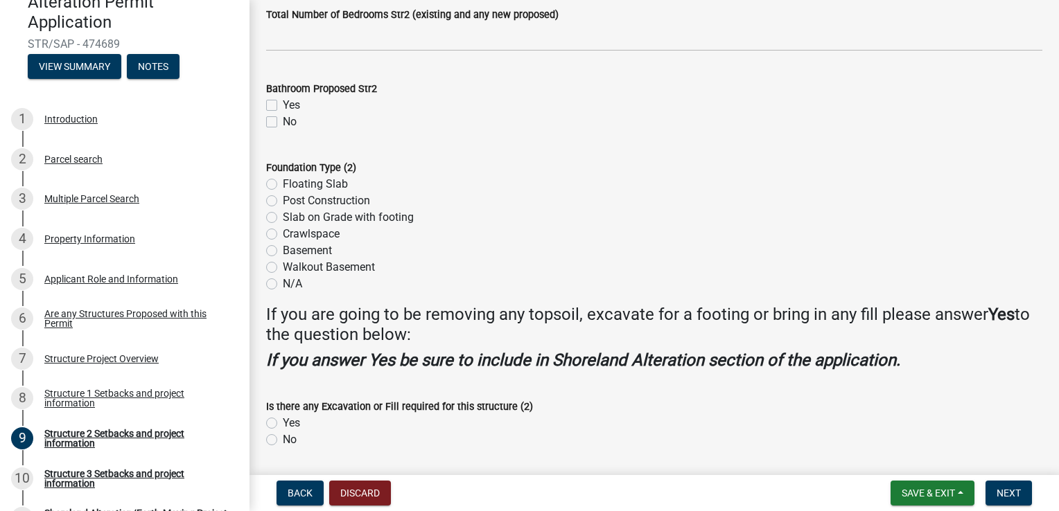
scroll to position [1392, 0]
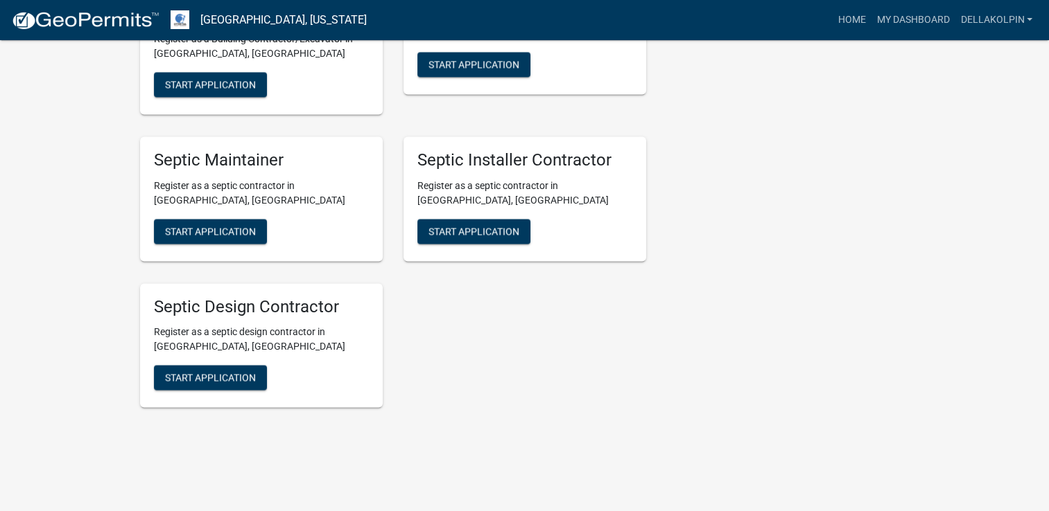
scroll to position [2173, 0]
